Goal: Browse casually

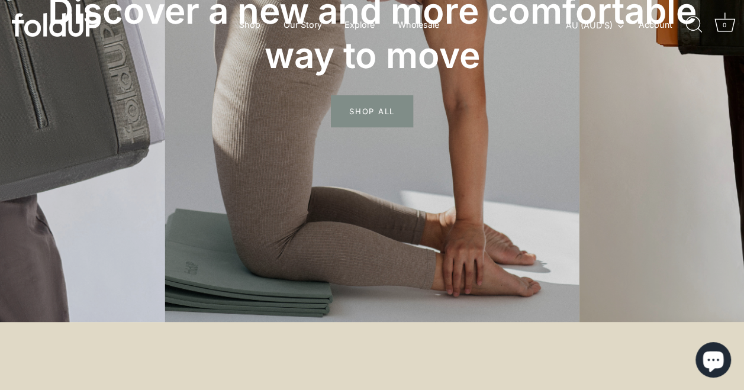
scroll to position [178, 0]
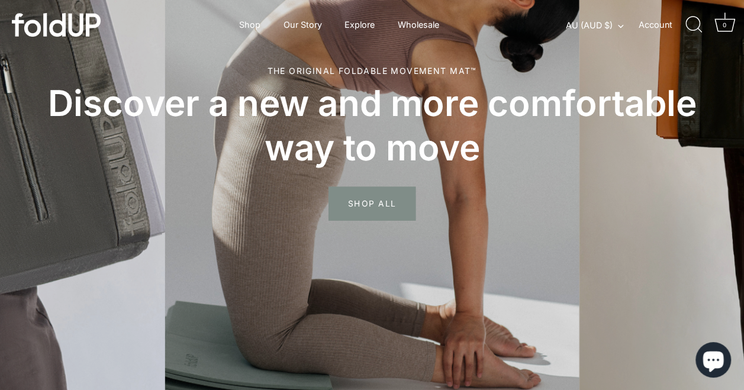
click at [385, 201] on span "SHOP ALL" at bounding box center [372, 203] width 87 height 34
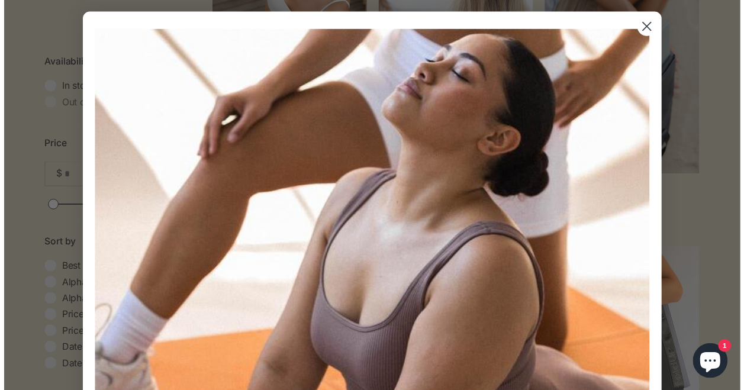
scroll to position [355, 0]
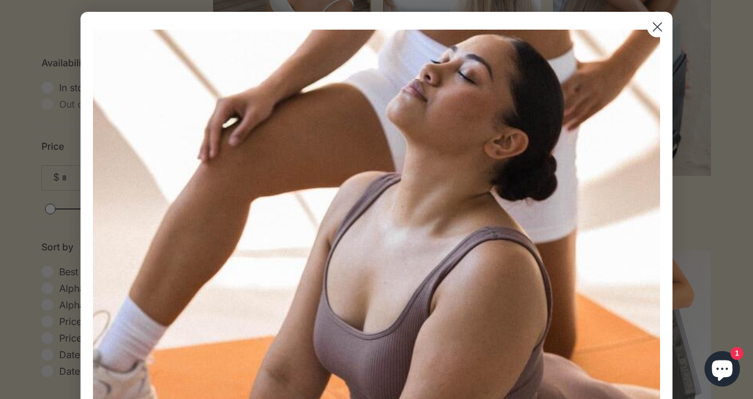
click at [651, 27] on circle "Close dialog" at bounding box center [658, 27] width 20 height 20
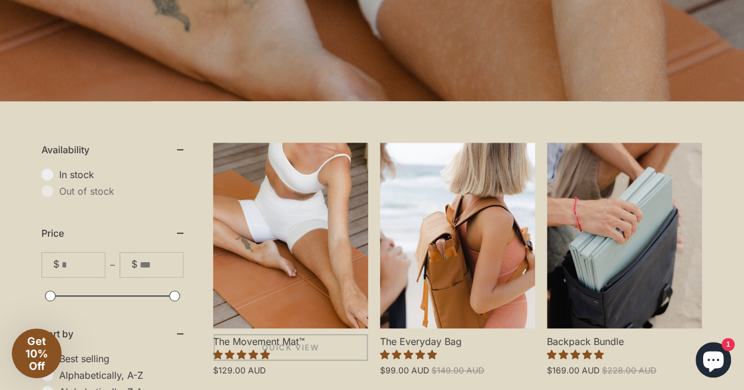
scroll to position [296, 0]
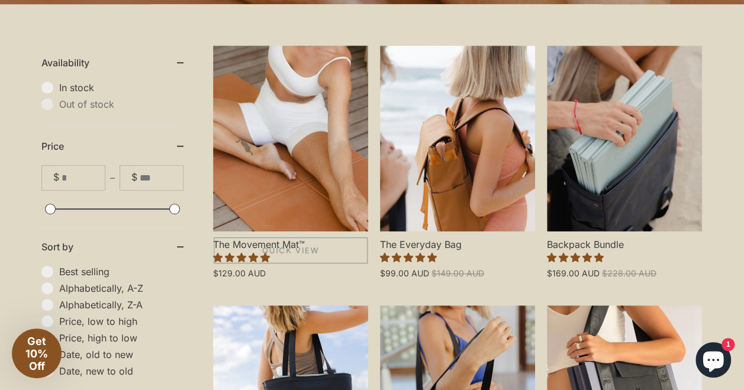
click at [300, 201] on link "The Movement Mat™" at bounding box center [290, 139] width 155 height 186
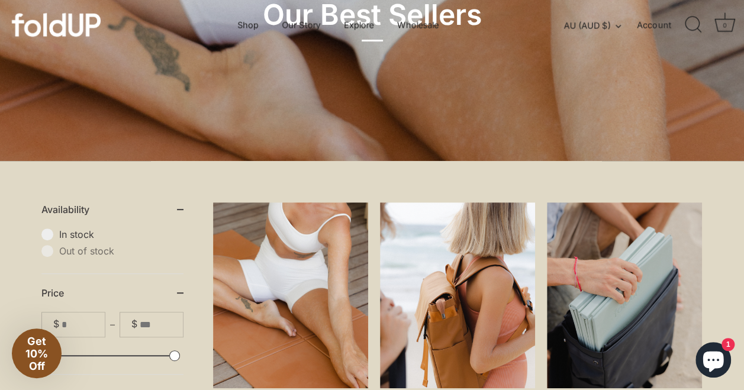
scroll to position [0, 0]
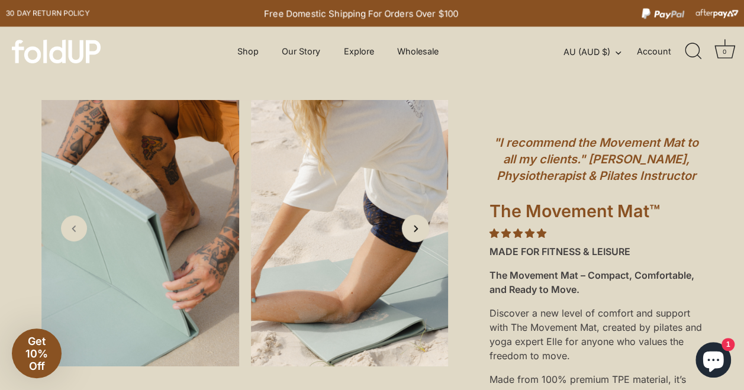
click at [414, 234] on icon "Next slide" at bounding box center [415, 228] width 12 height 12
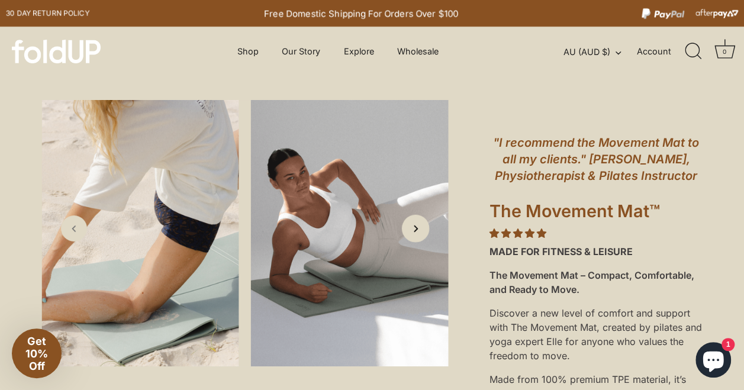
click at [414, 234] on icon "Next slide" at bounding box center [415, 228] width 12 height 12
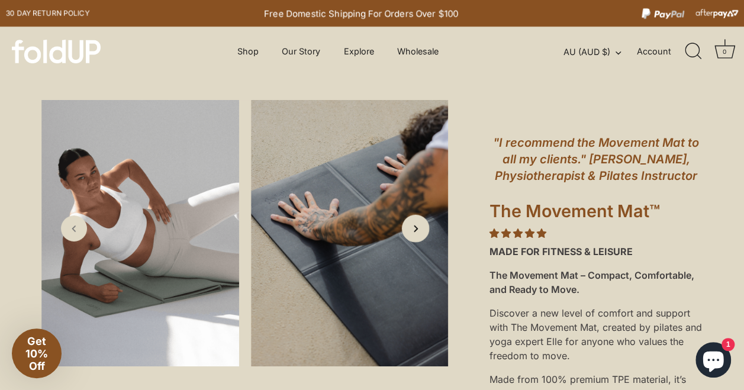
click at [414, 234] on icon "Next slide" at bounding box center [415, 228] width 12 height 12
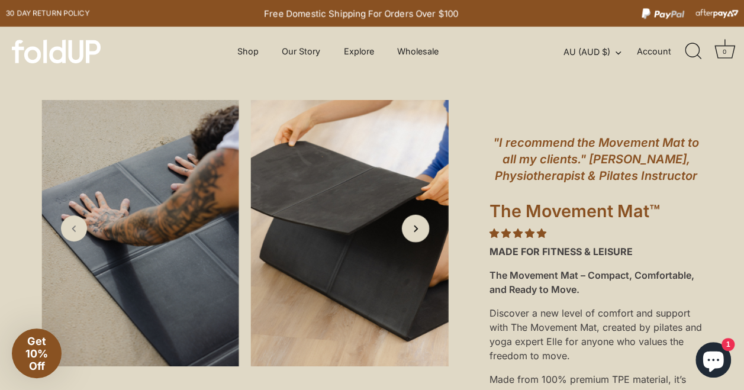
click at [414, 234] on icon "Next slide" at bounding box center [415, 228] width 12 height 12
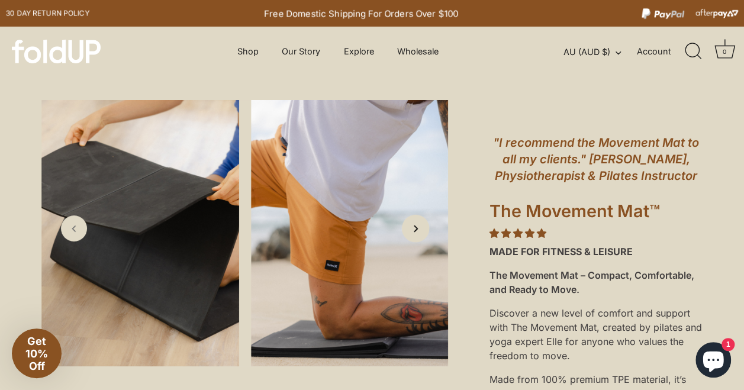
click at [414, 234] on icon "Next slide" at bounding box center [415, 228] width 12 height 12
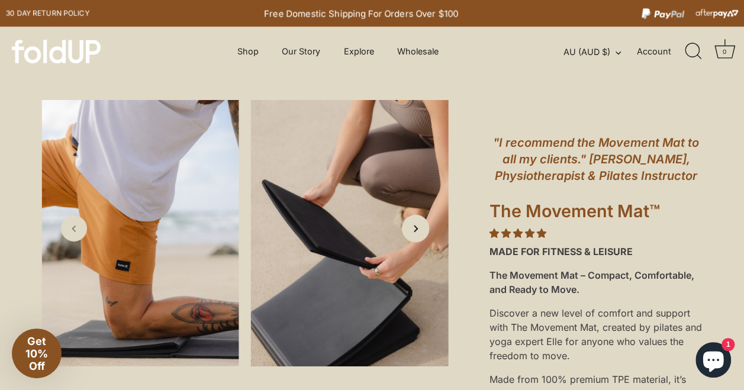
click at [414, 234] on icon "Next slide" at bounding box center [415, 228] width 12 height 12
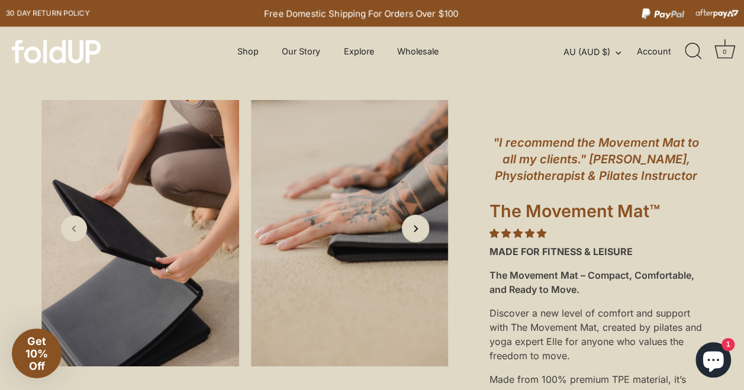
click at [414, 234] on icon "Next slide" at bounding box center [415, 228] width 12 height 12
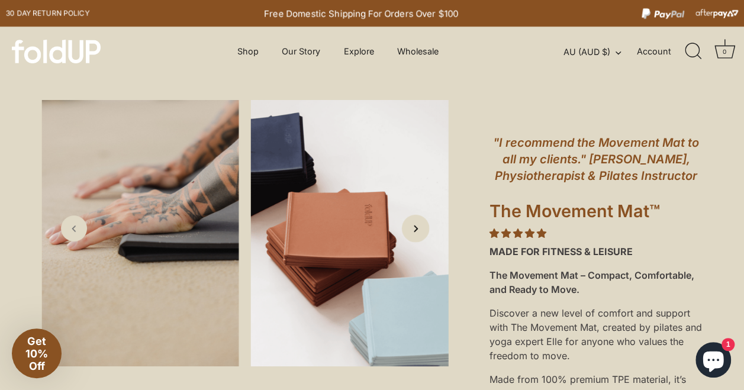
click at [414, 234] on icon "Next slide" at bounding box center [415, 228] width 12 height 12
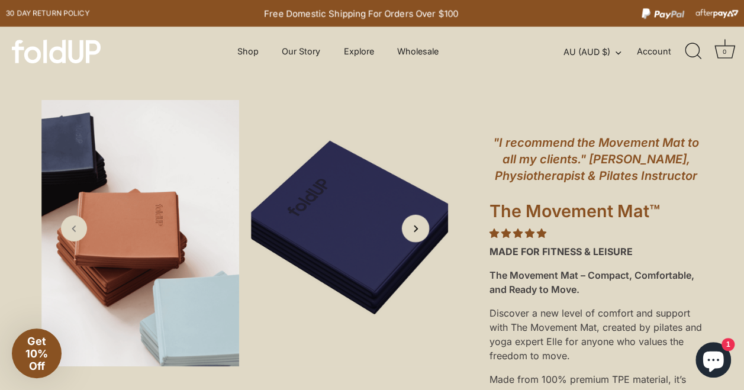
click at [414, 234] on icon "Next slide" at bounding box center [415, 228] width 12 height 12
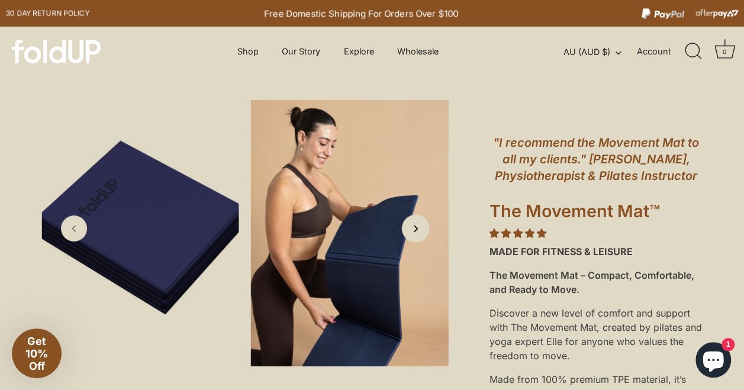
click at [414, 234] on icon "Next slide" at bounding box center [415, 228] width 12 height 12
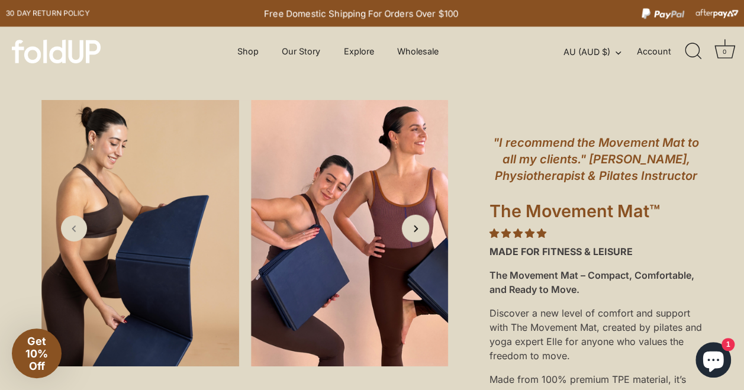
click at [414, 234] on icon "Next slide" at bounding box center [415, 228] width 12 height 12
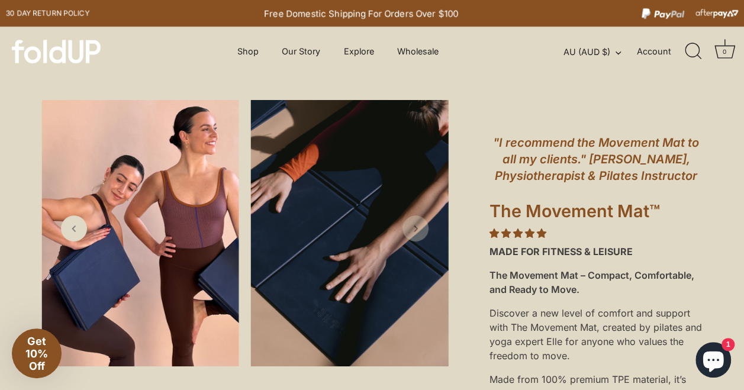
click at [414, 234] on icon "Next slide" at bounding box center [416, 229] width 12 height 12
